Goal: Task Accomplishment & Management: Use online tool/utility

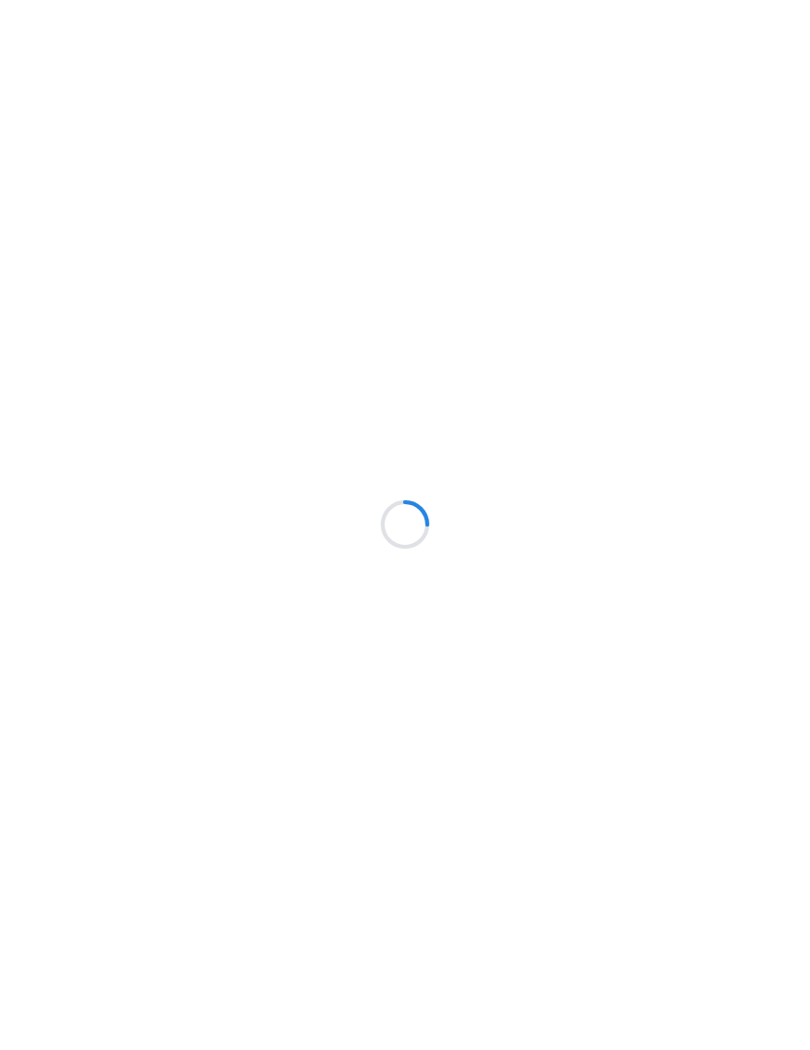
scroll to position [1, 0]
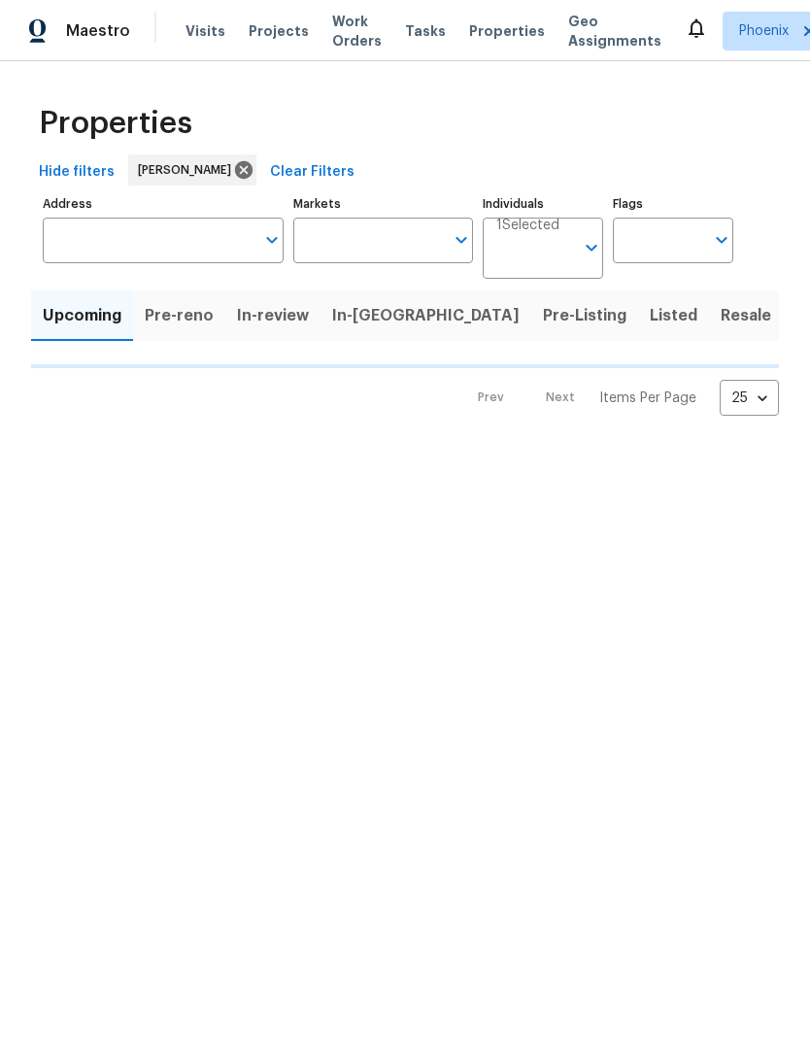
type input "50"
click at [638, 317] on button "Listed" at bounding box center [673, 316] width 71 height 51
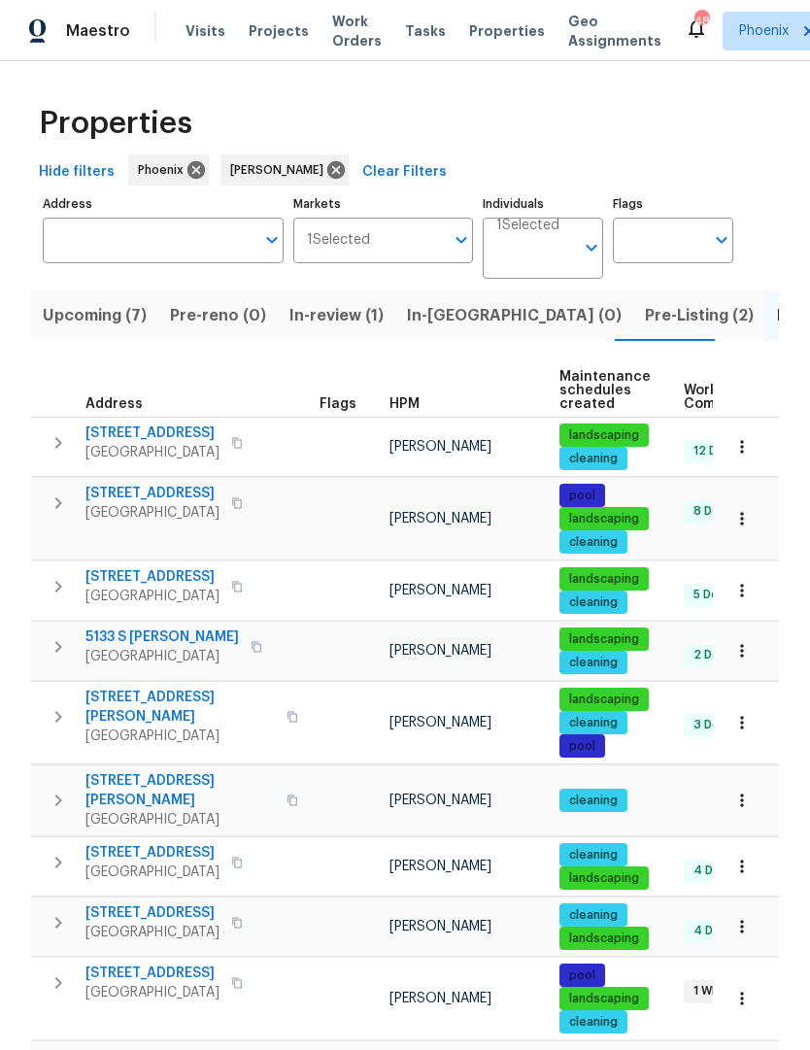
click at [96, 317] on span "Upcoming (7)" at bounding box center [95, 315] width 104 height 27
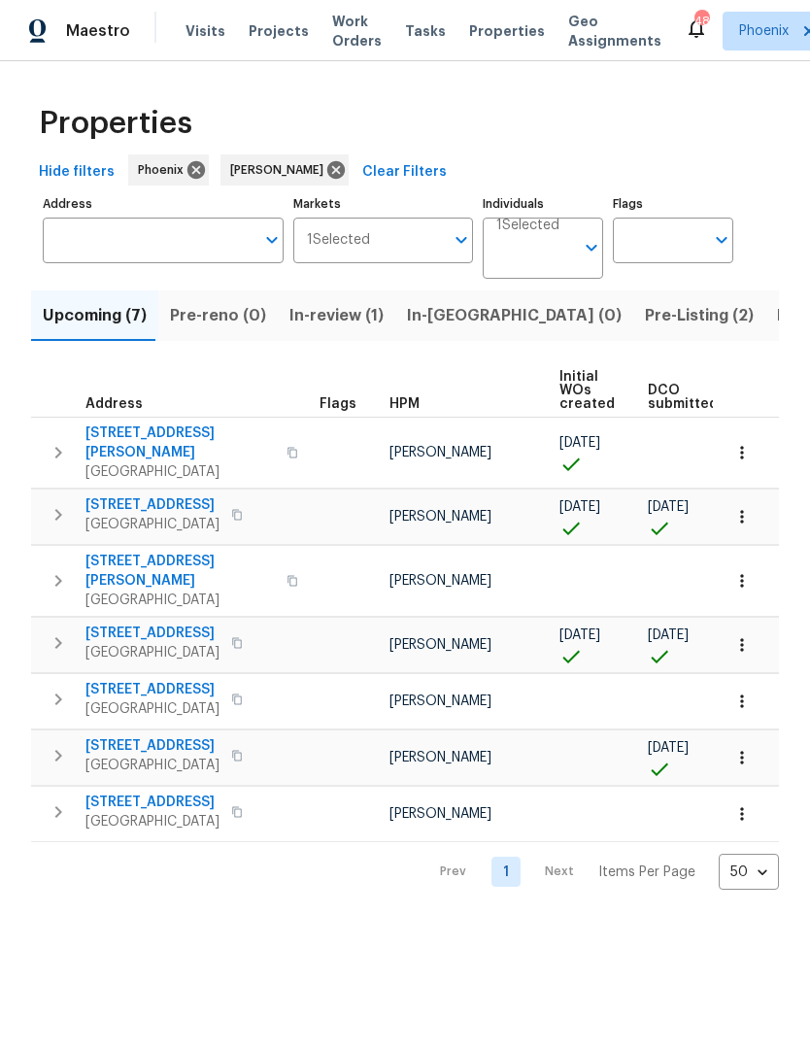
click at [196, 624] on span "[STREET_ADDRESS]" at bounding box center [153, 633] width 134 height 19
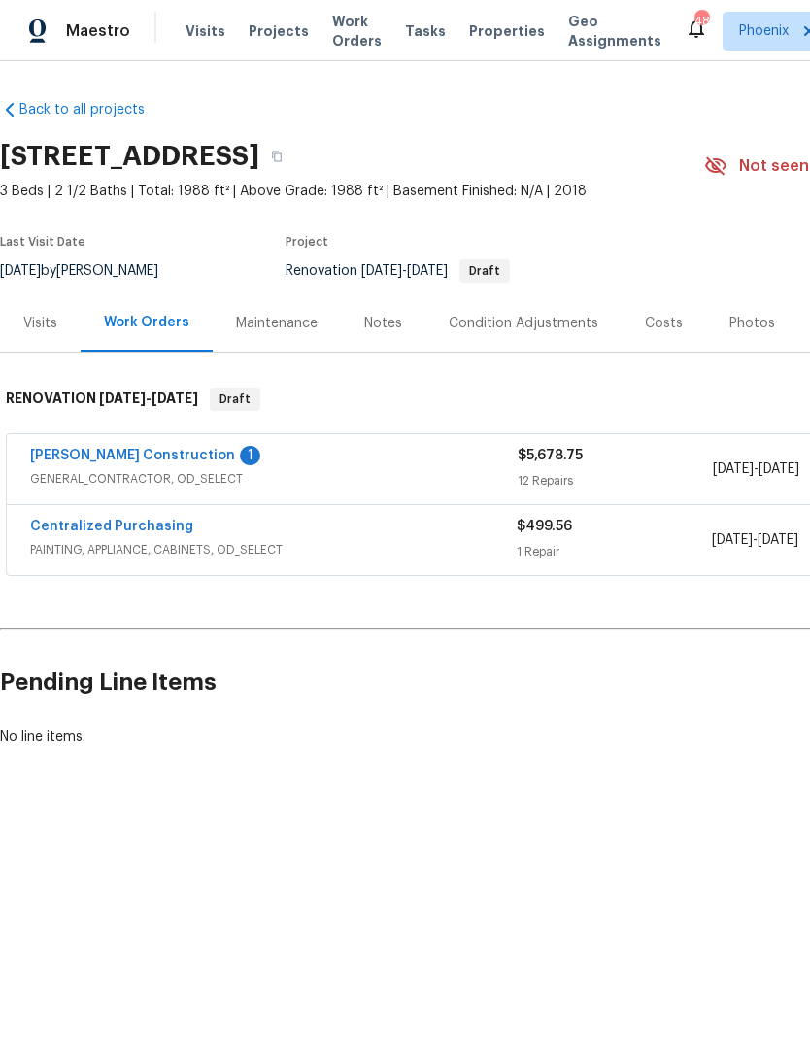
click at [138, 454] on link "[PERSON_NAME] Construction" at bounding box center [132, 456] width 205 height 14
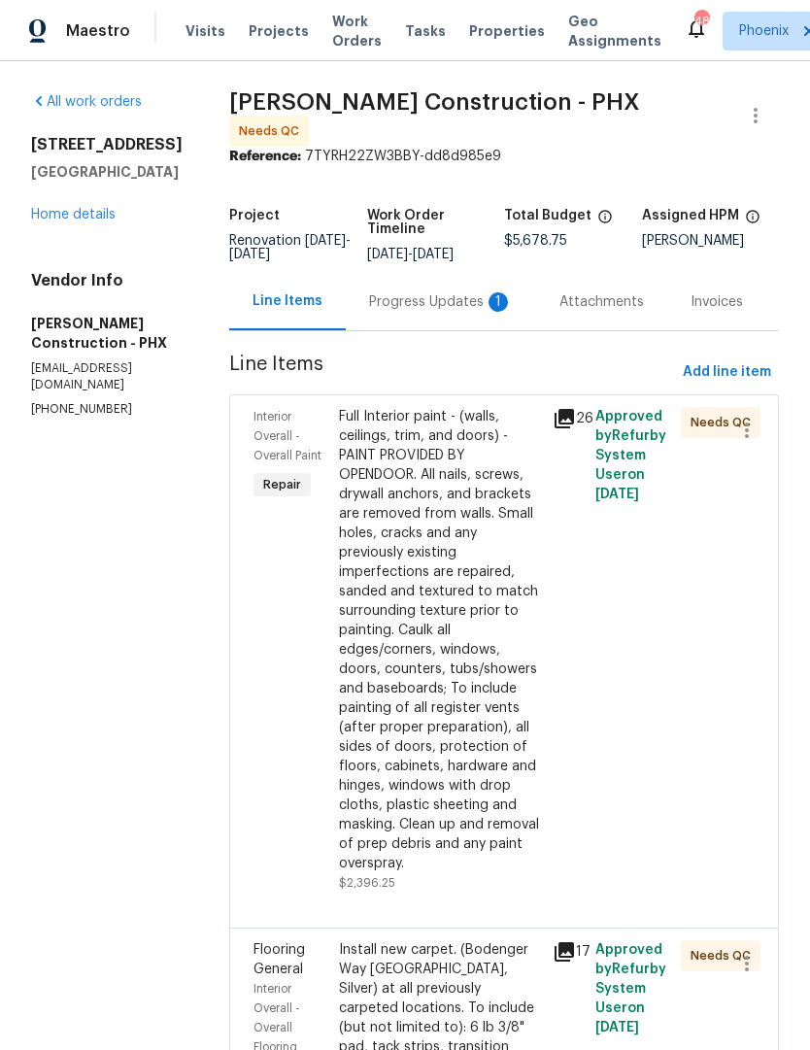
click at [456, 292] on div "Progress Updates 1" at bounding box center [441, 301] width 144 height 19
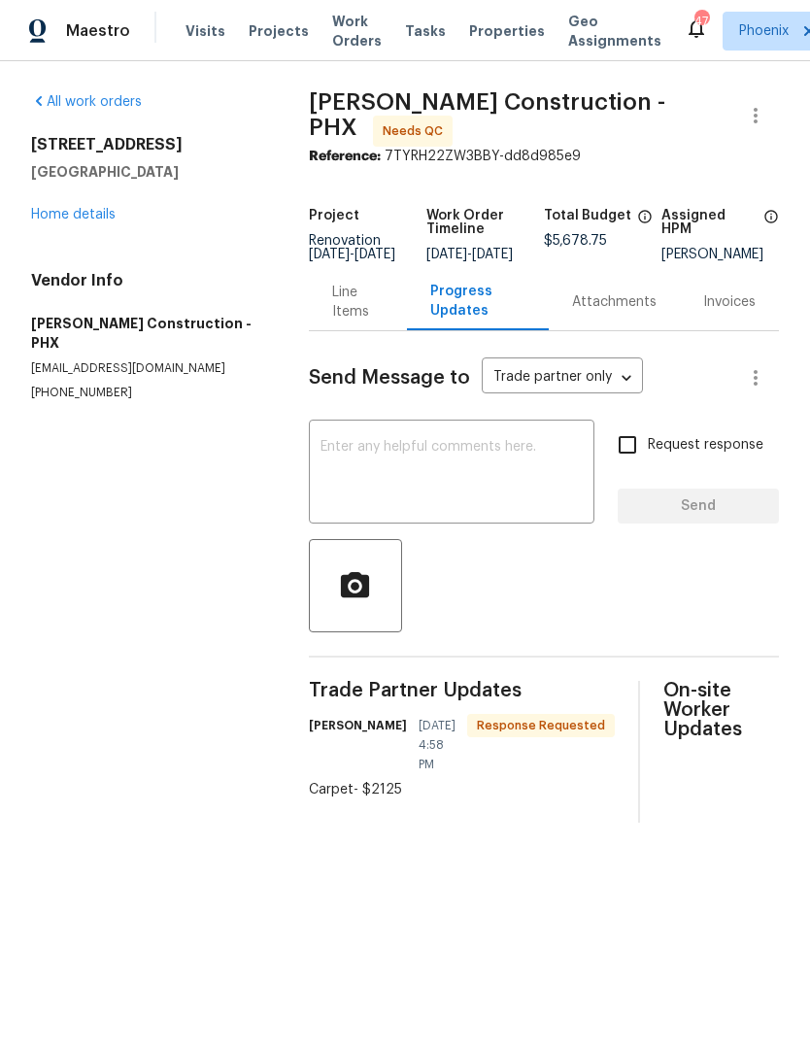
click at [348, 319] on div "Line Items" at bounding box center [358, 302] width 52 height 39
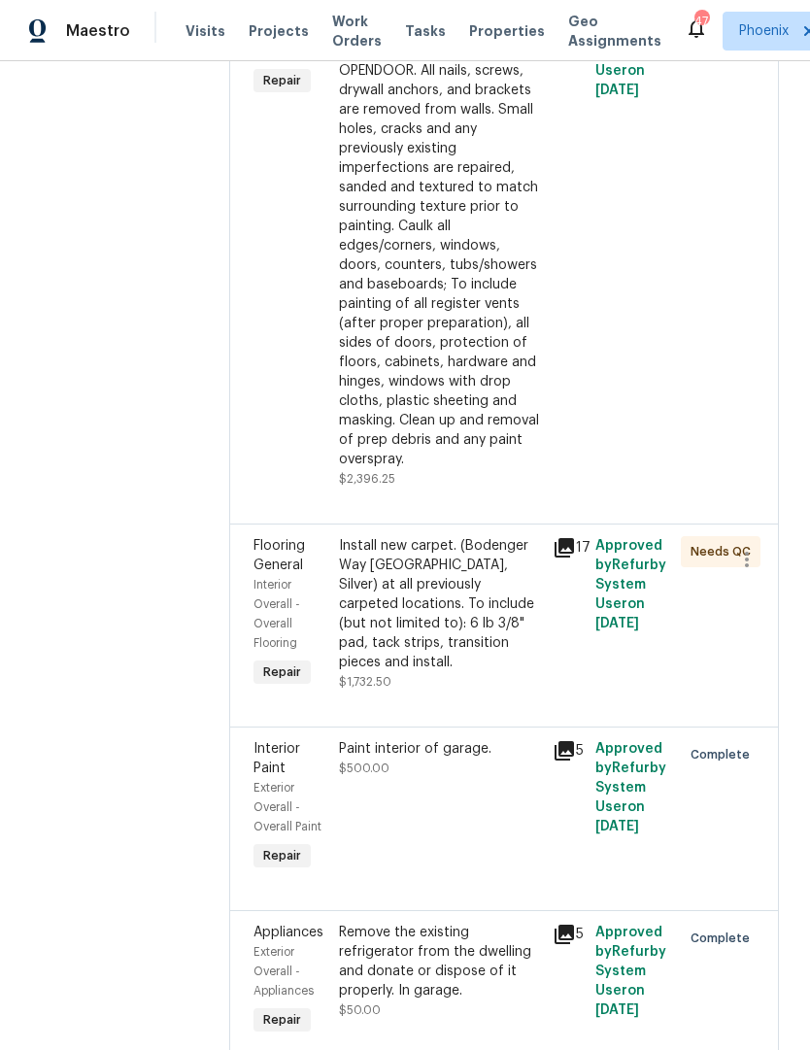
scroll to position [519, 0]
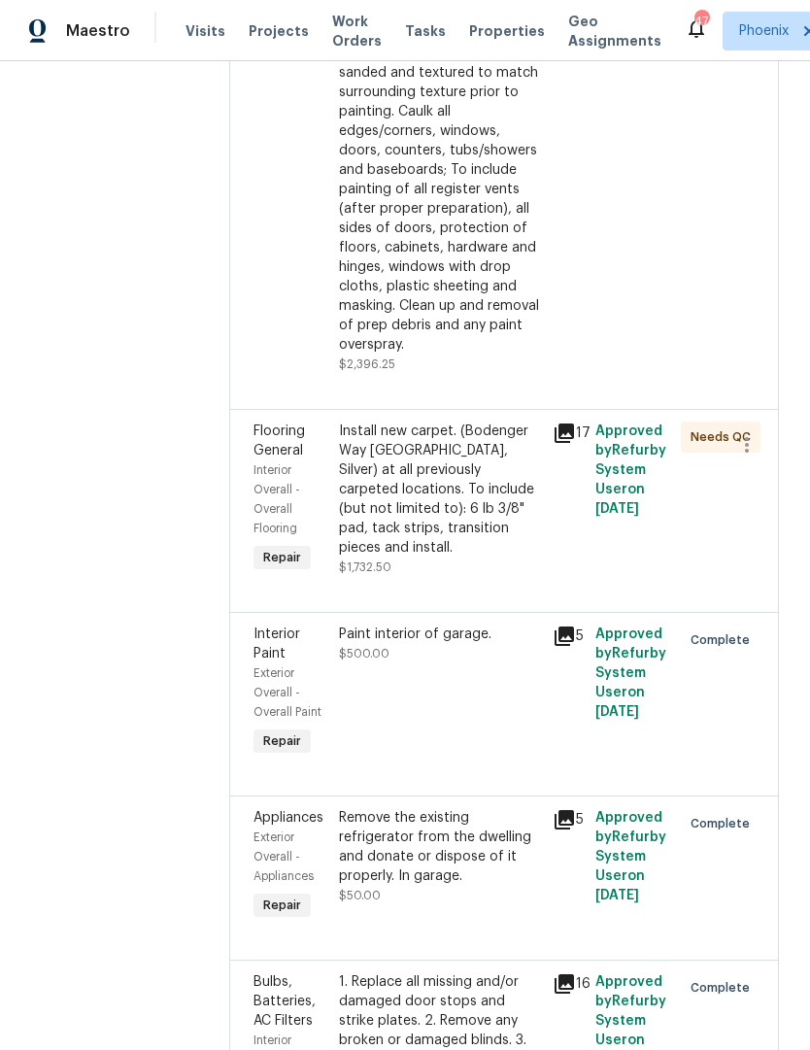
click at [464, 464] on div "Install new carpet. (Bodenger Way 945 Winter Ash, Silver) at all previously car…" at bounding box center [440, 490] width 202 height 136
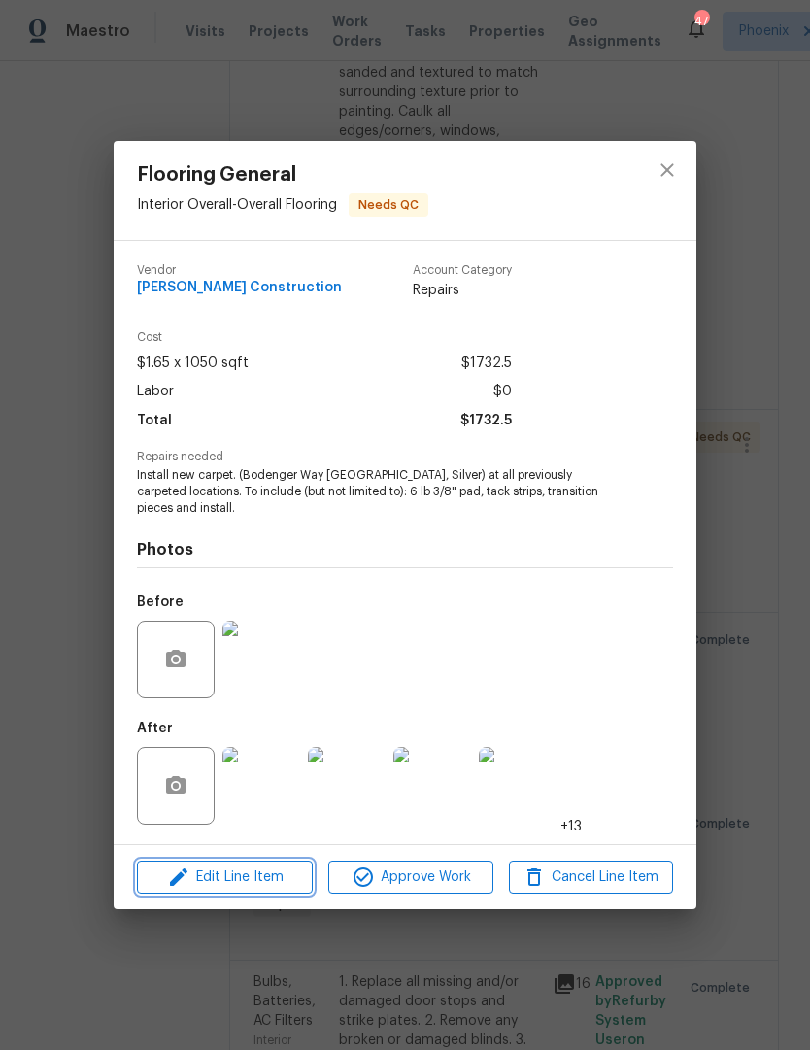
click at [265, 880] on span "Edit Line Item" at bounding box center [225, 878] width 164 height 24
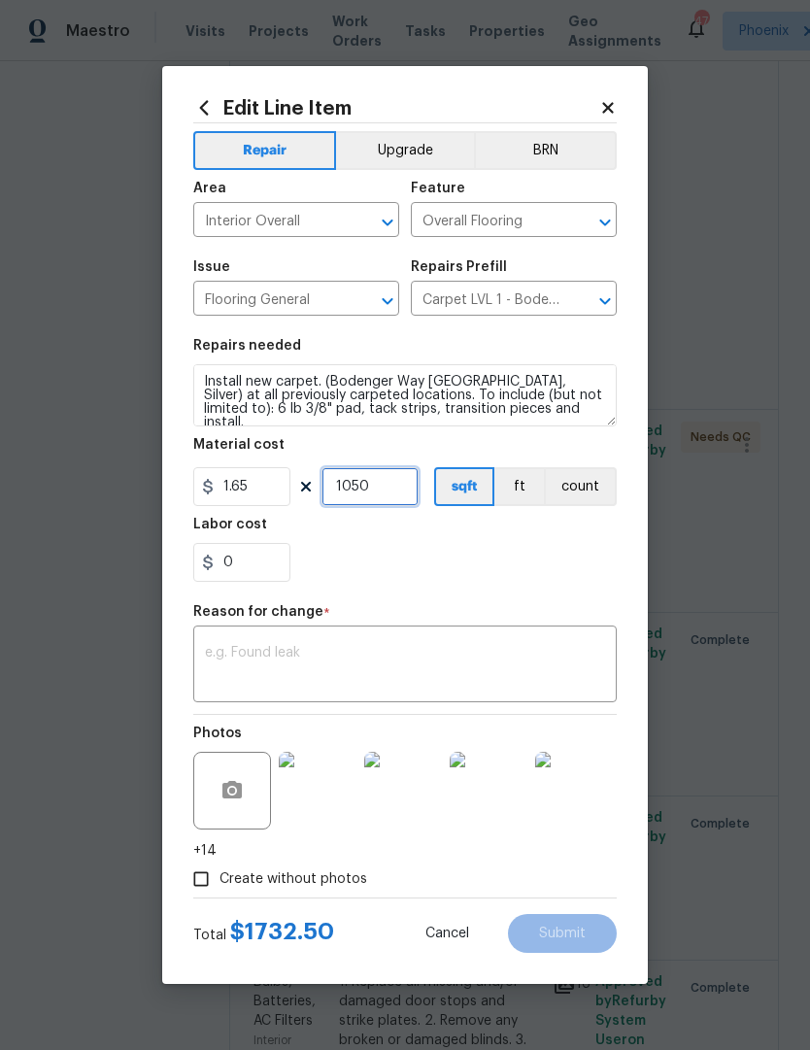
click at [404, 491] on input "1050" at bounding box center [370, 486] width 97 height 39
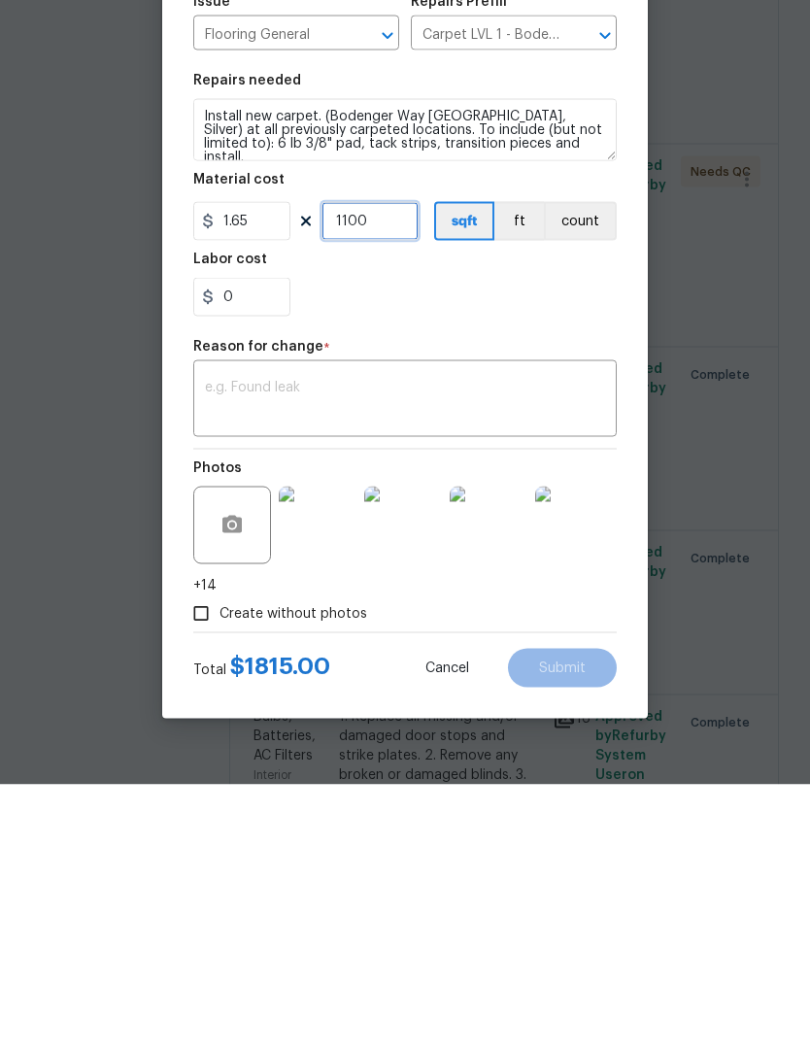
scroll to position [65, 0]
click at [392, 467] on input "1100" at bounding box center [370, 486] width 97 height 39
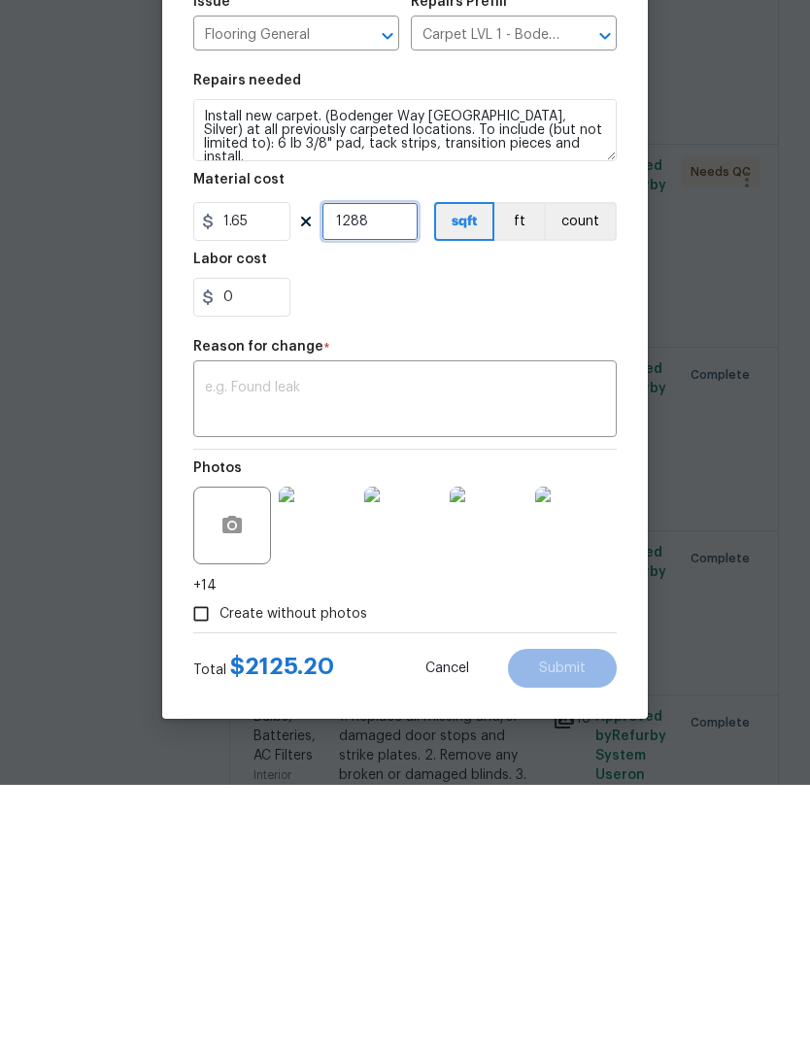
type input "1288"
click at [494, 543] on div "0" at bounding box center [405, 562] width 424 height 39
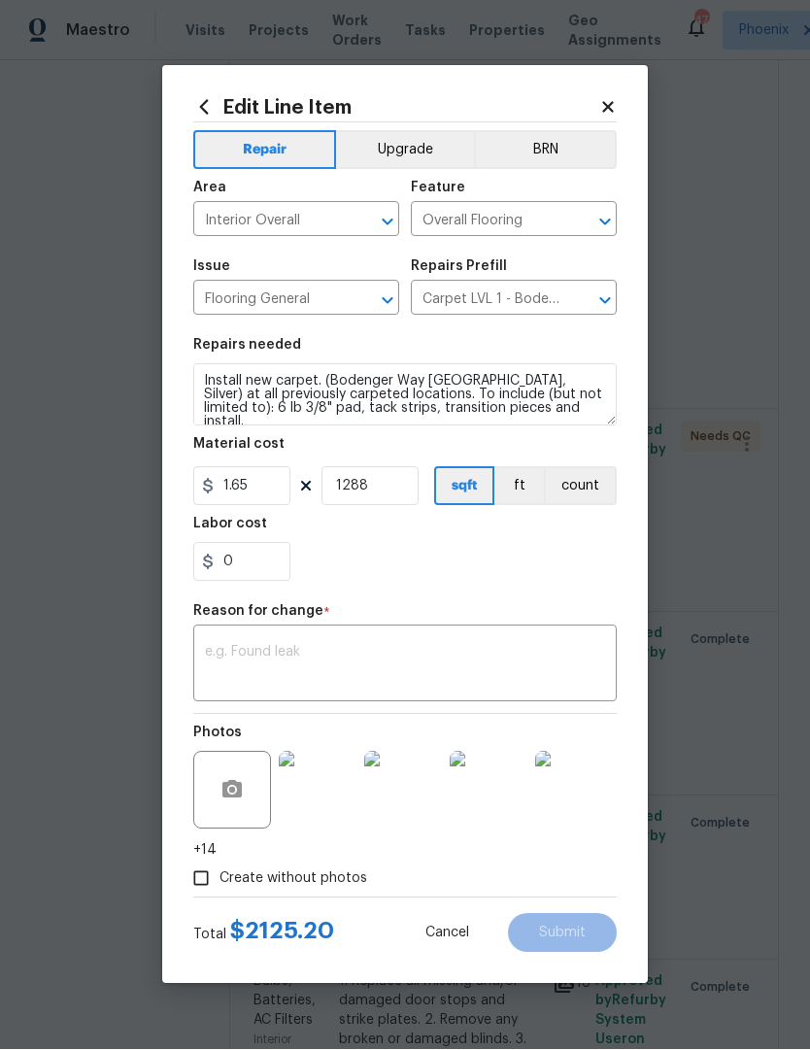
click at [379, 687] on textarea at bounding box center [405, 666] width 400 height 41
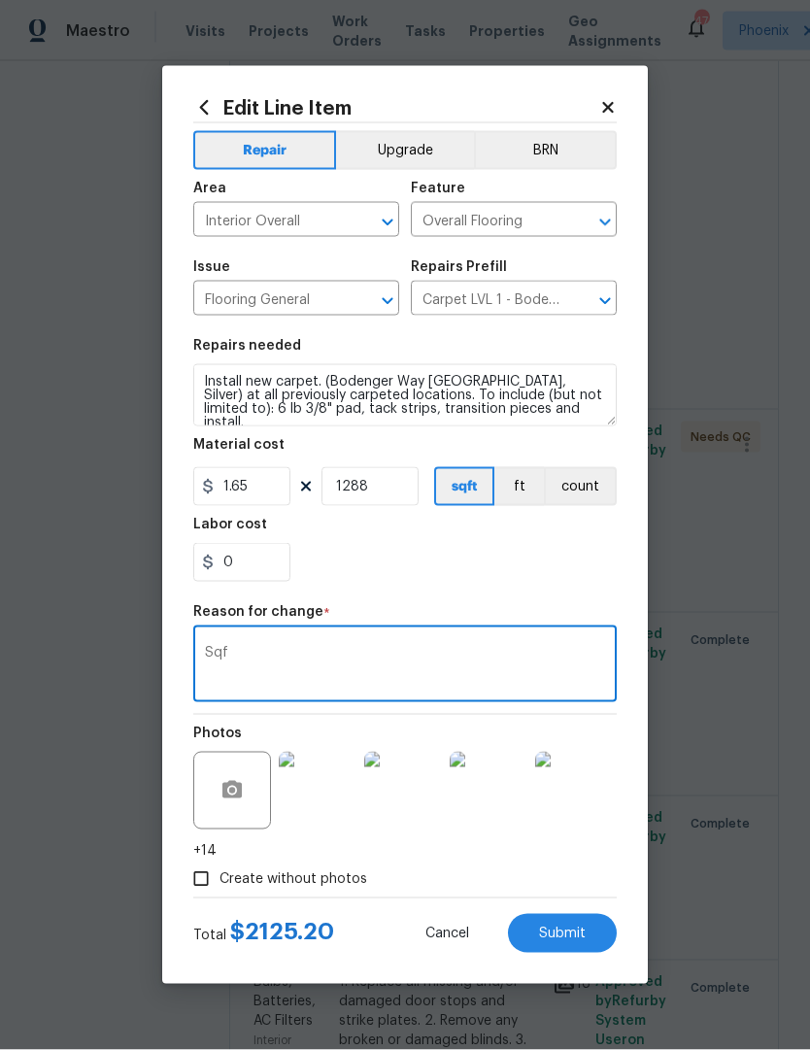
type textarea "Sqf"
click at [479, 582] on div "0" at bounding box center [405, 562] width 424 height 39
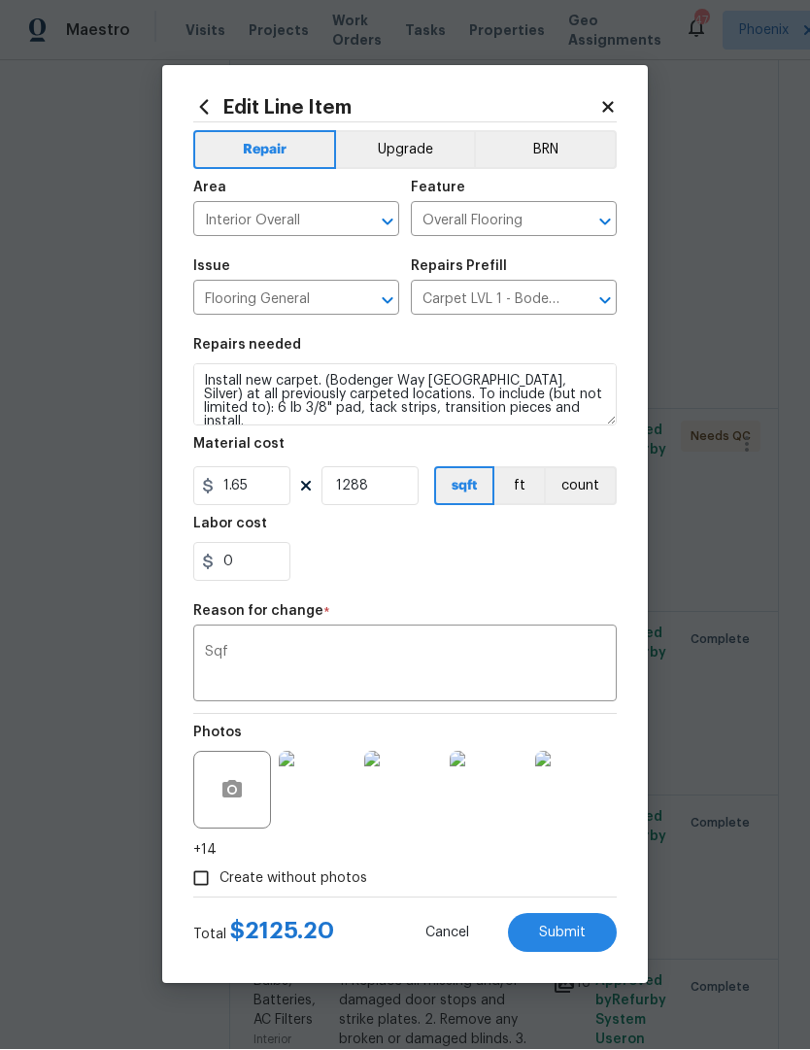
click at [567, 942] on span "Submit" at bounding box center [562, 934] width 47 height 15
type input "1050"
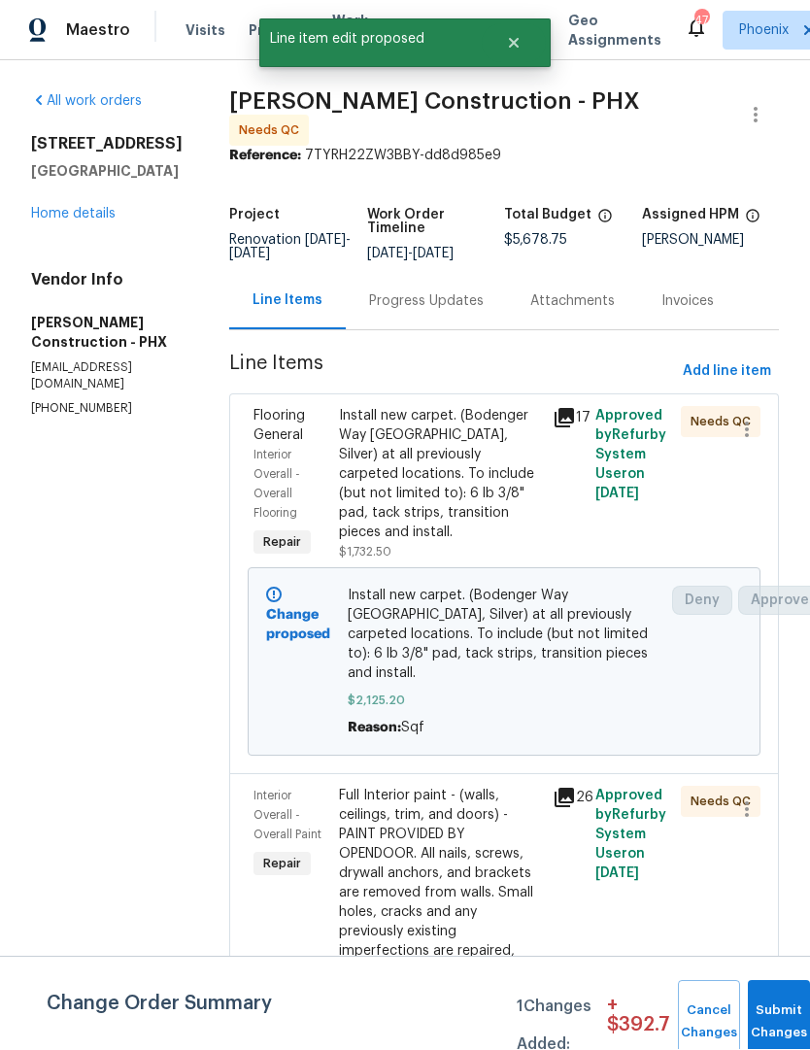
scroll to position [1, 0]
click at [761, 1022] on span "Submit Changes" at bounding box center [779, 1023] width 43 height 45
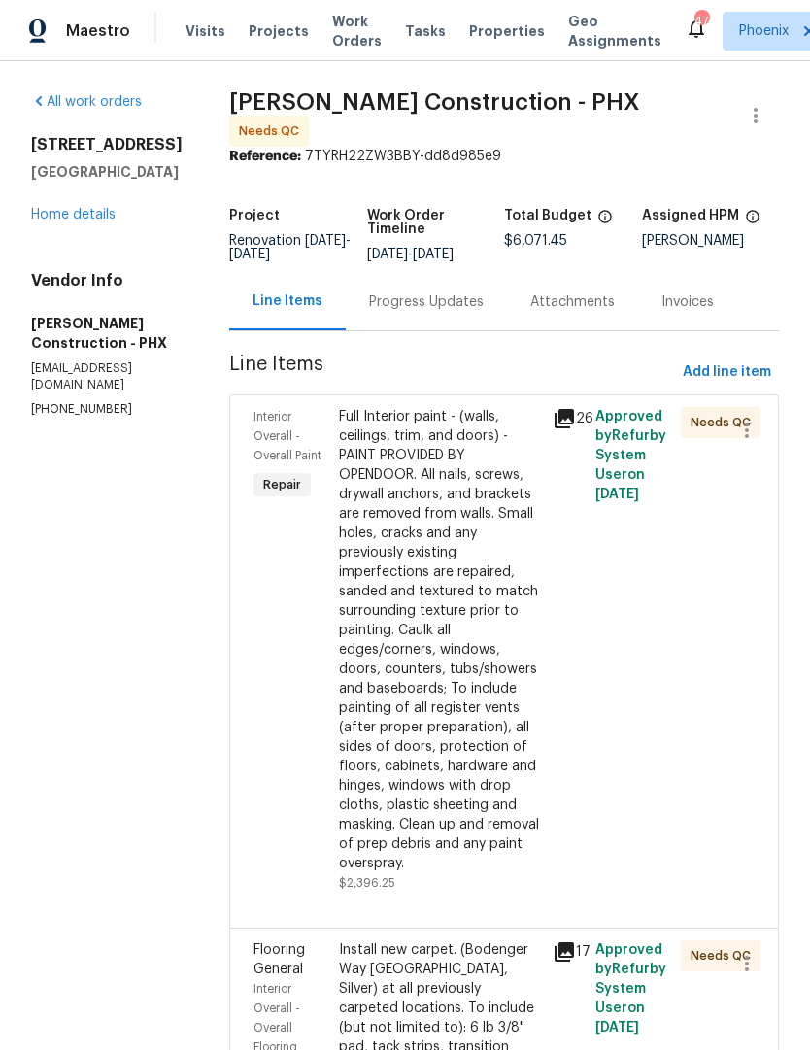
scroll to position [0, 0]
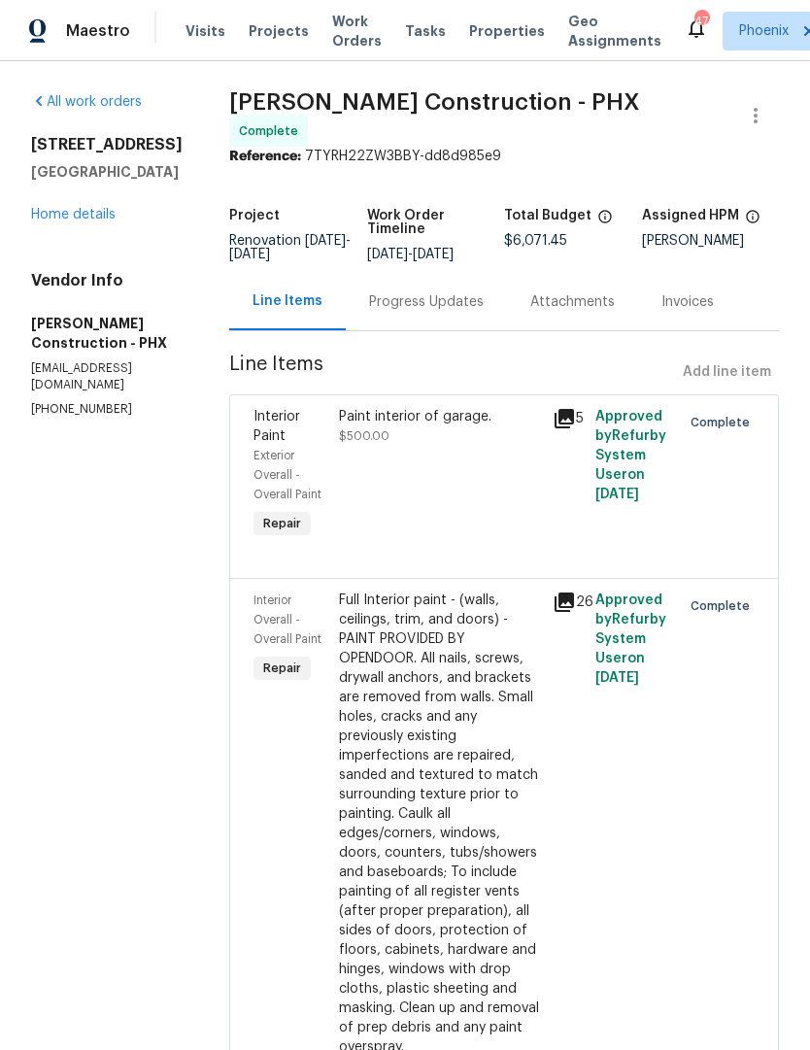
click at [98, 222] on link "Home details" at bounding box center [73, 215] width 85 height 14
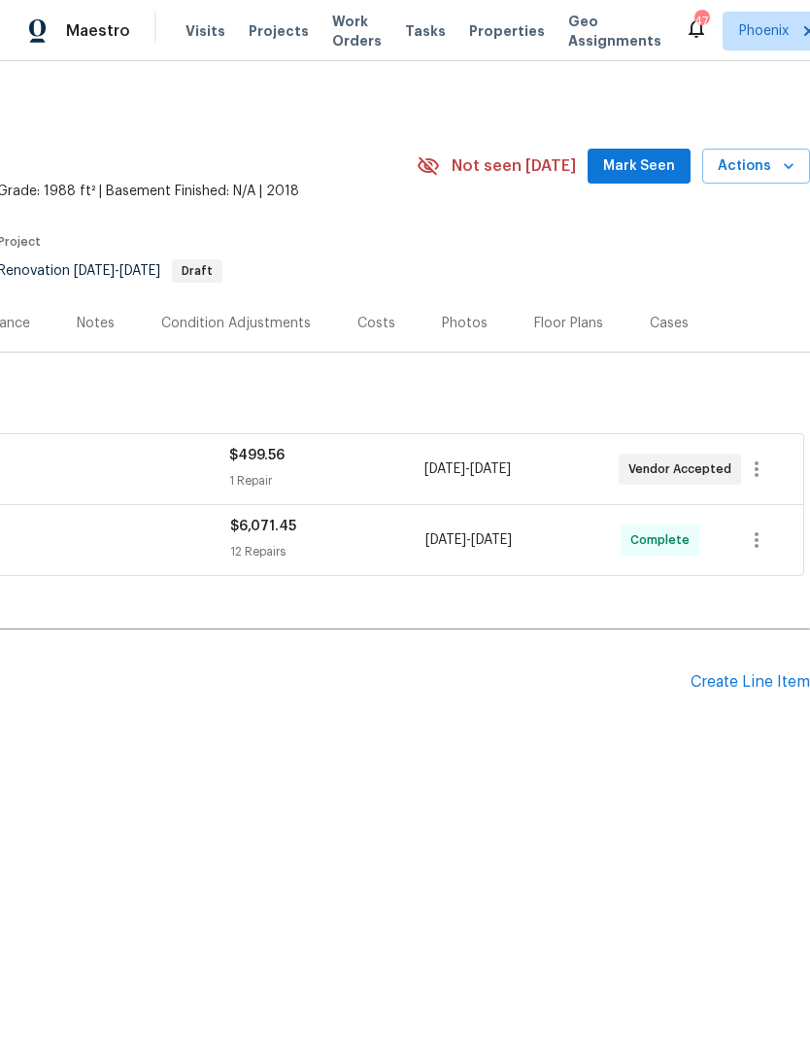
scroll to position [0, 288]
click at [769, 180] on button "Actions" at bounding box center [757, 167] width 108 height 36
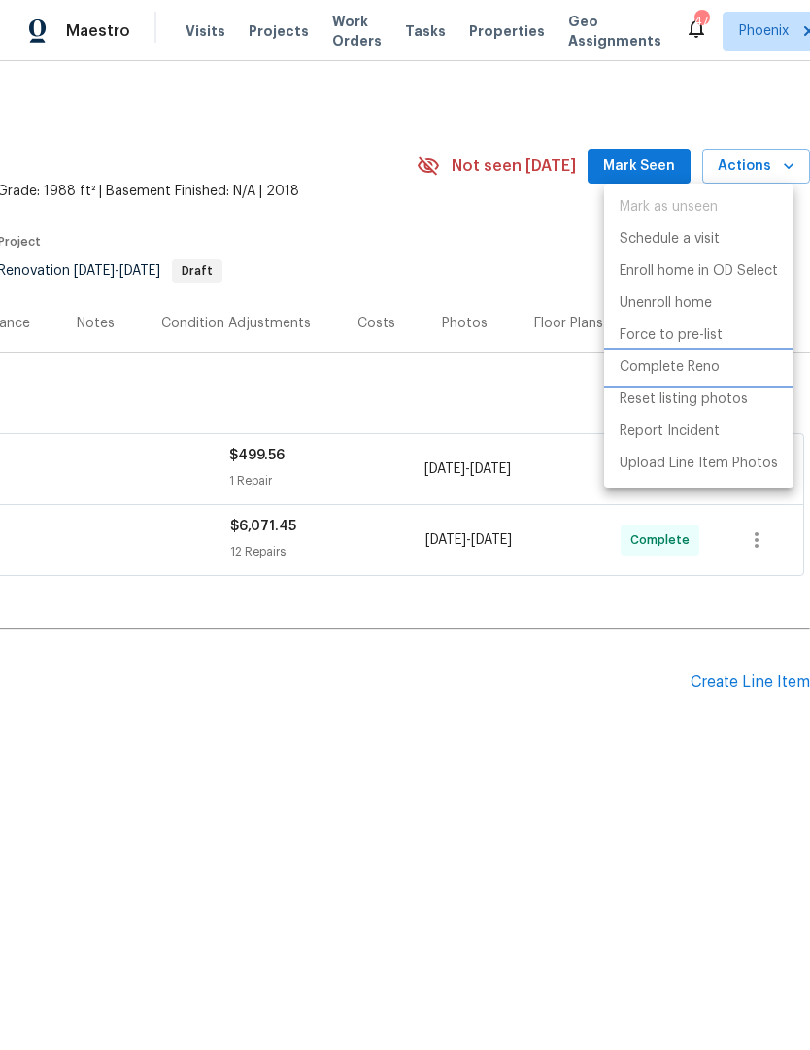
click at [699, 368] on p "Complete Reno" at bounding box center [670, 368] width 100 height 20
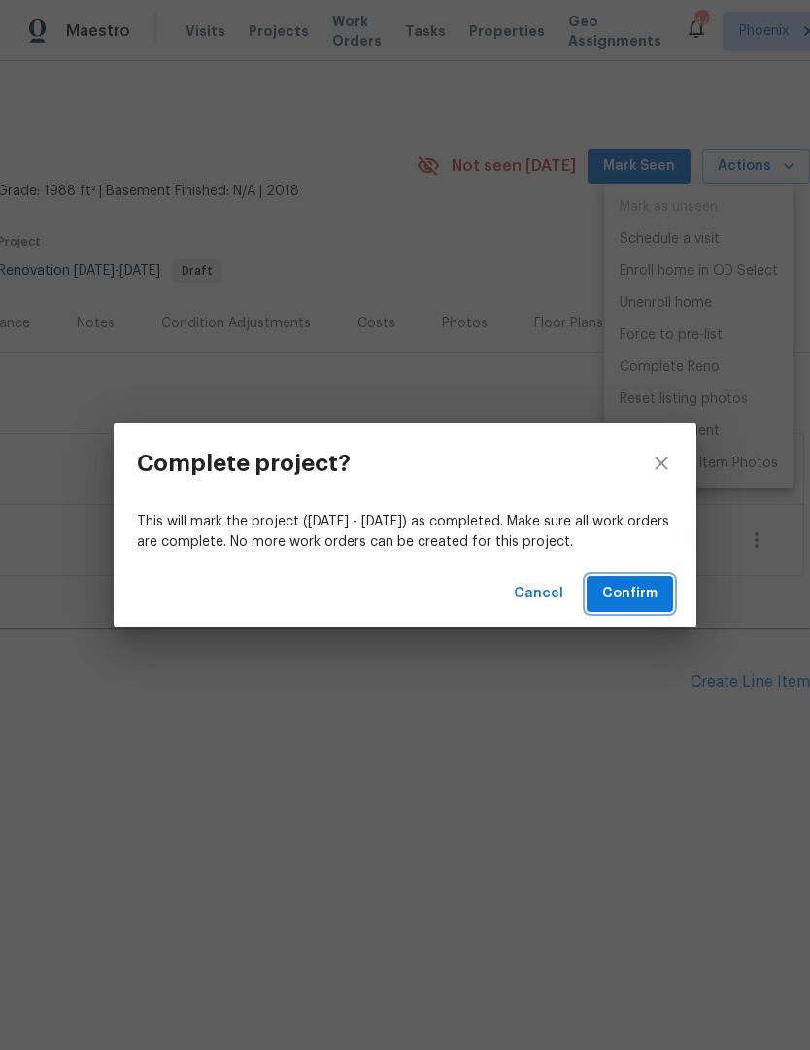
click at [649, 607] on button "Confirm" at bounding box center [630, 594] width 86 height 36
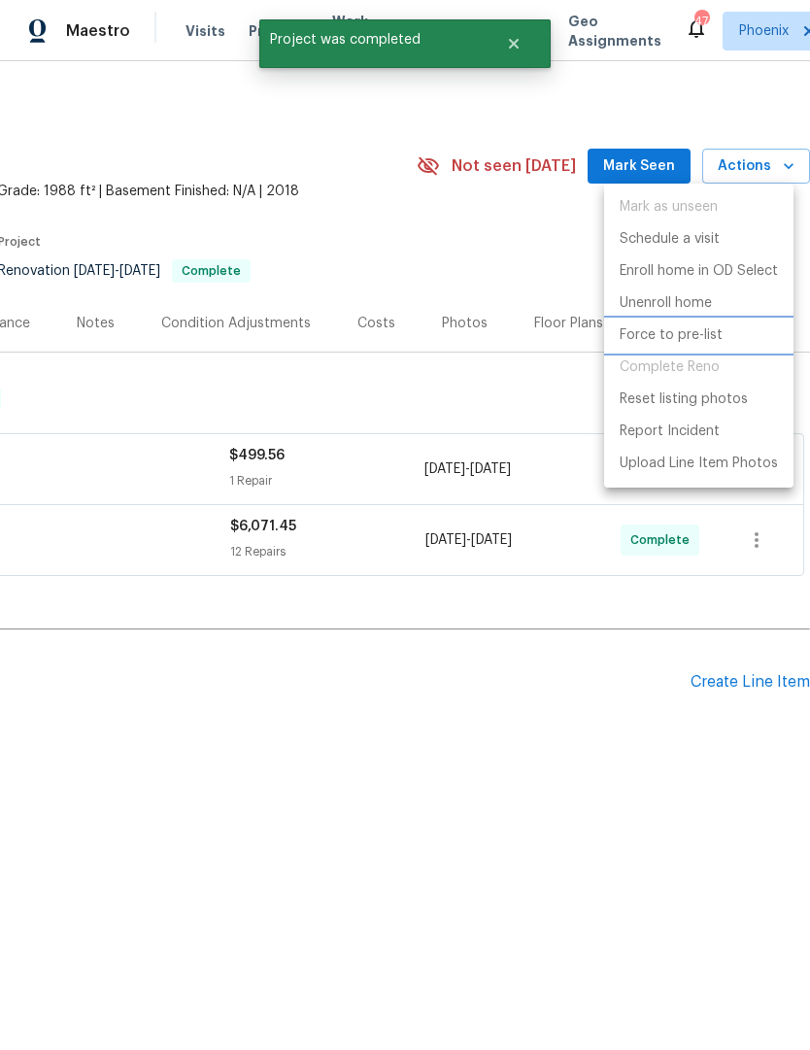
click at [700, 327] on p "Force to pre-list" at bounding box center [671, 336] width 103 height 20
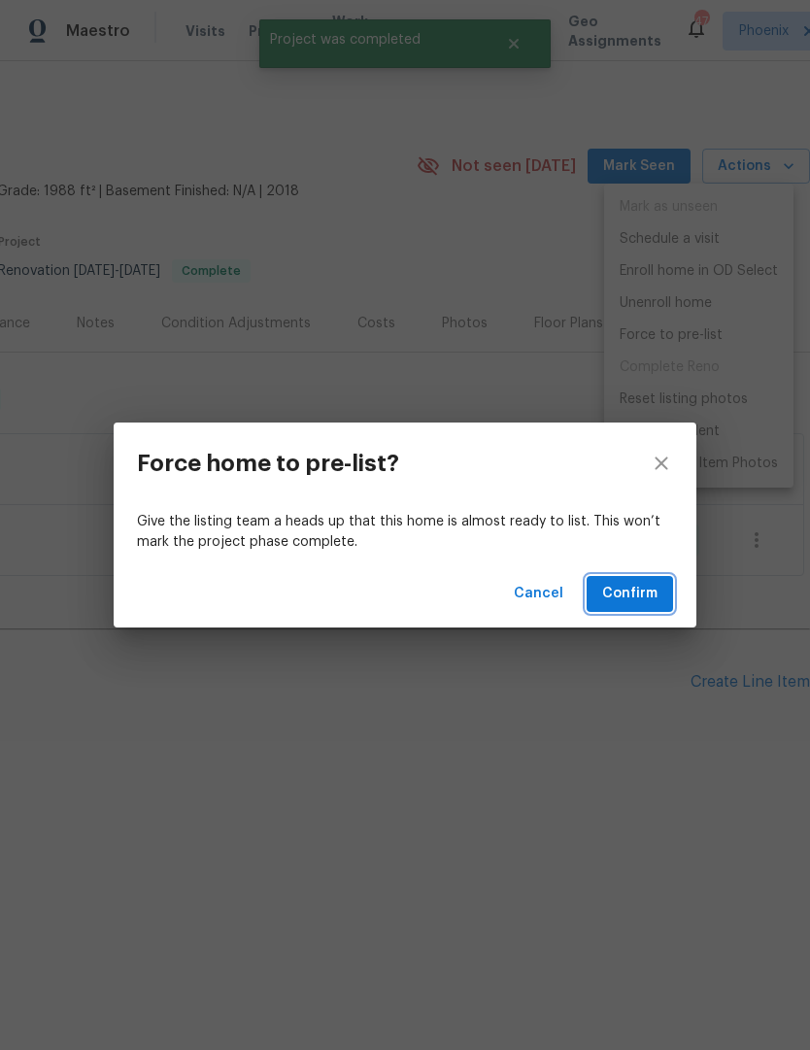
click at [656, 591] on span "Confirm" at bounding box center [629, 594] width 55 height 24
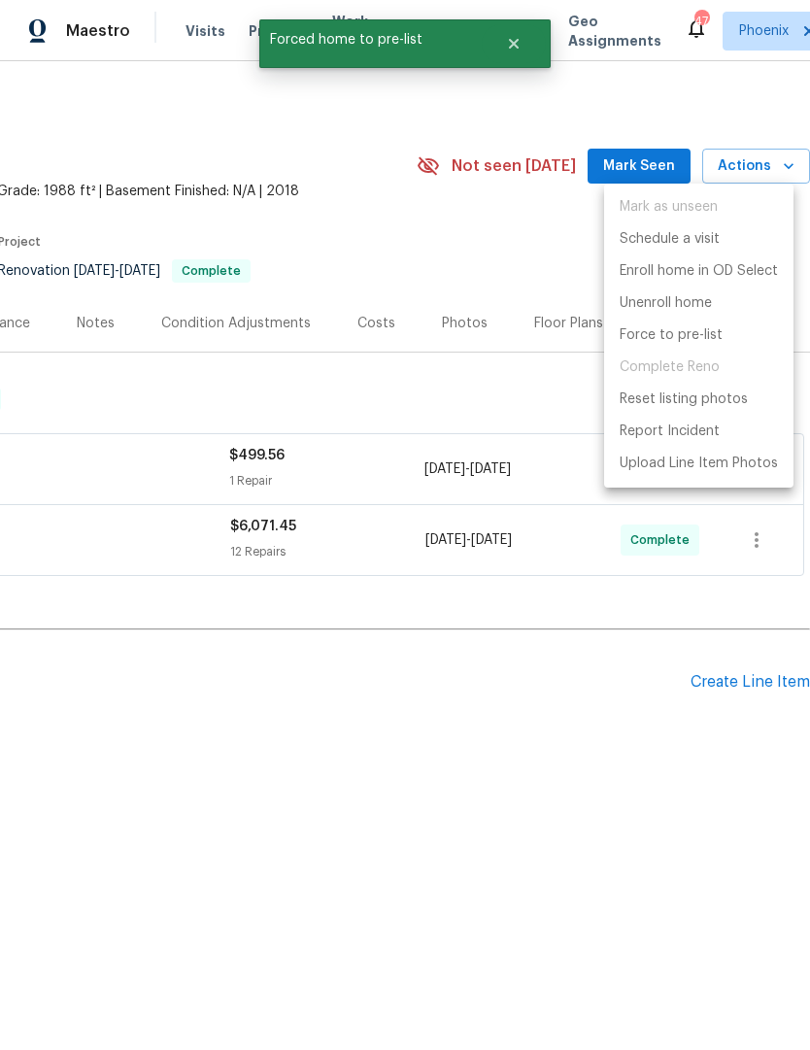
click at [484, 866] on div at bounding box center [405, 525] width 810 height 1050
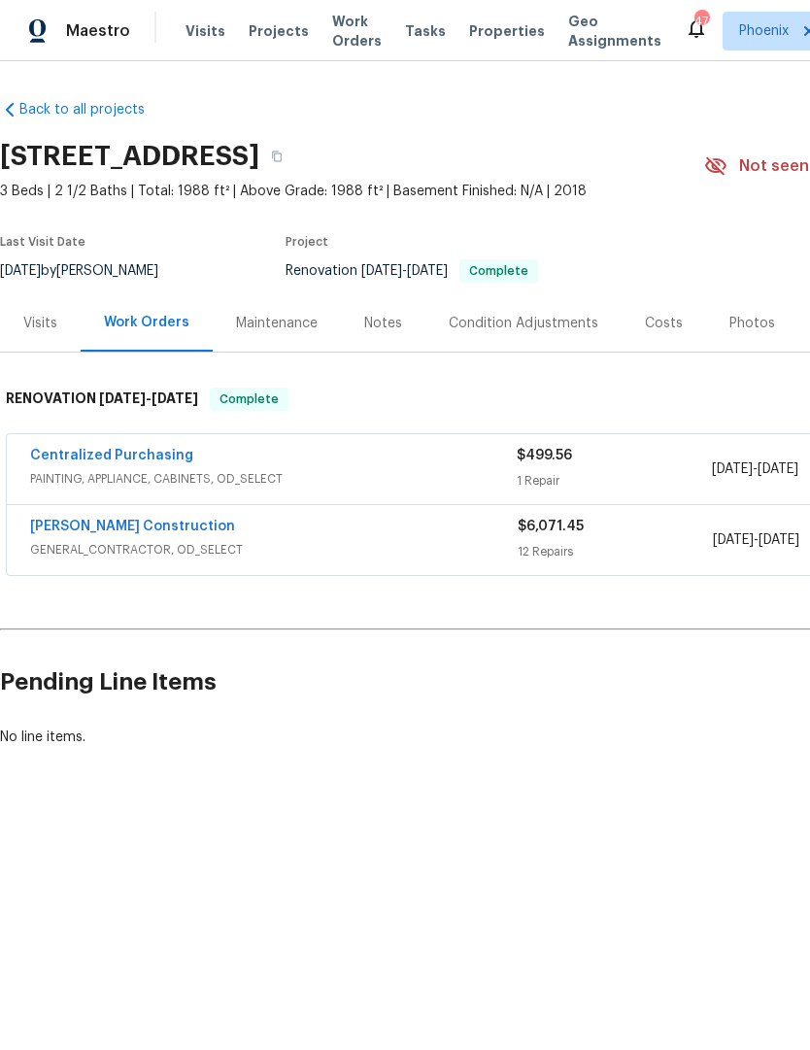
scroll to position [0, 0]
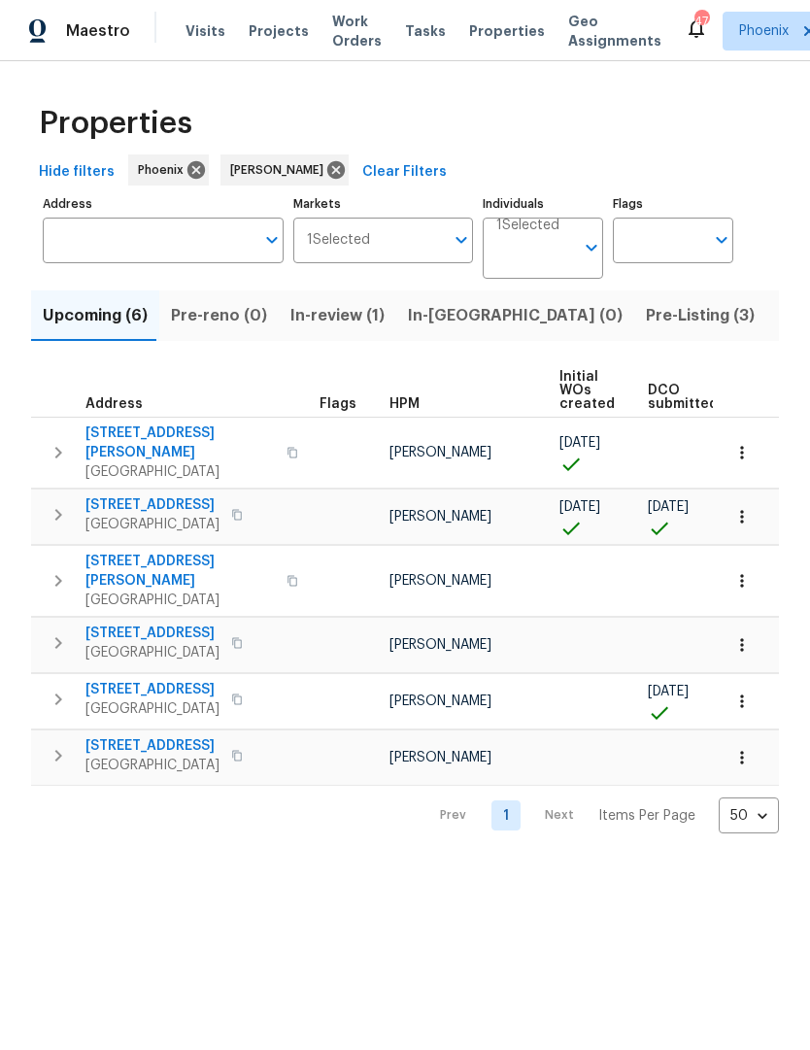
click at [646, 322] on span "Pre-Listing (3)" at bounding box center [700, 315] width 109 height 27
